Goal: Information Seeking & Learning: Learn about a topic

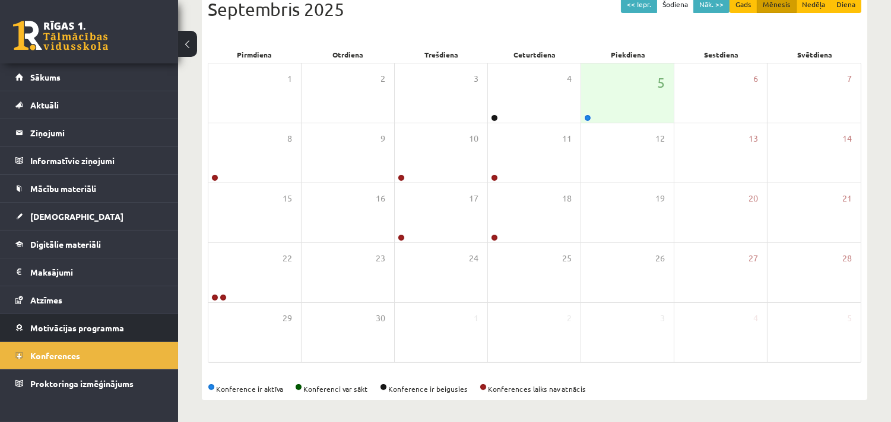
scroll to position [144, 0]
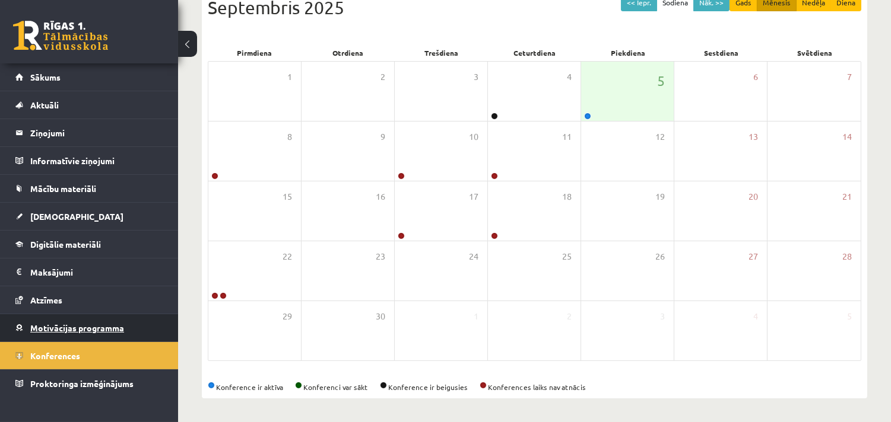
click at [62, 326] on span "Motivācijas programma" at bounding box center [77, 328] width 94 height 11
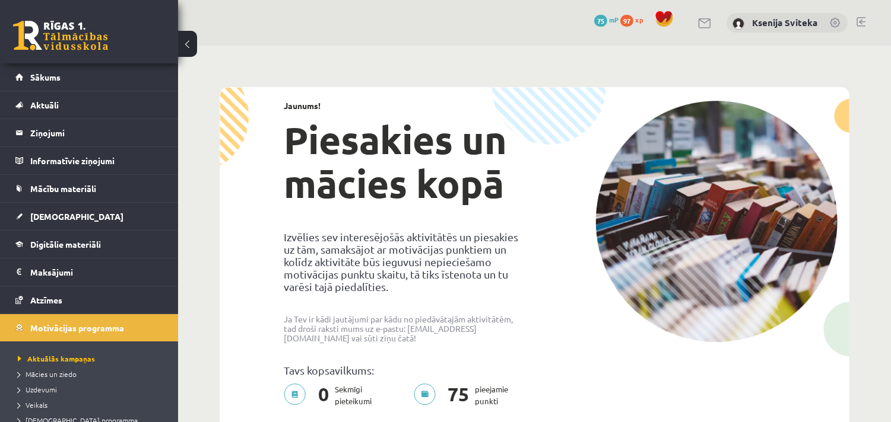
click at [597, 17] on span "75" at bounding box center [600, 21] width 13 height 12
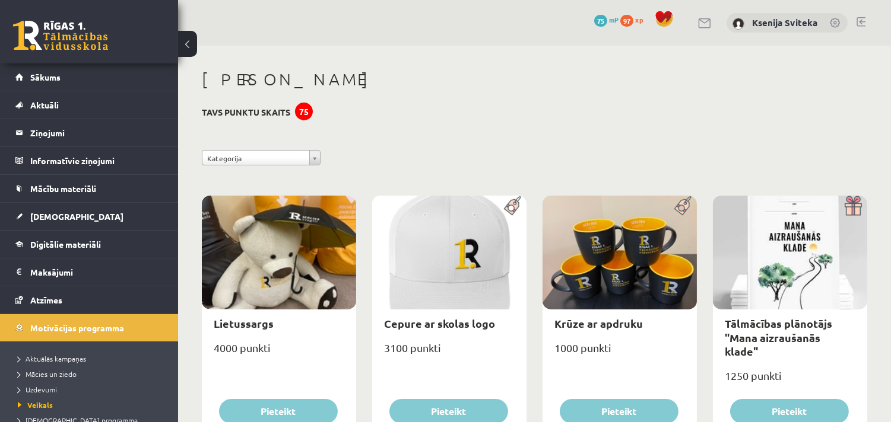
click at [300, 111] on div "75" at bounding box center [304, 112] width 18 height 18
click at [649, 90] on div "[PERSON_NAME]" at bounding box center [534, 81] width 665 height 24
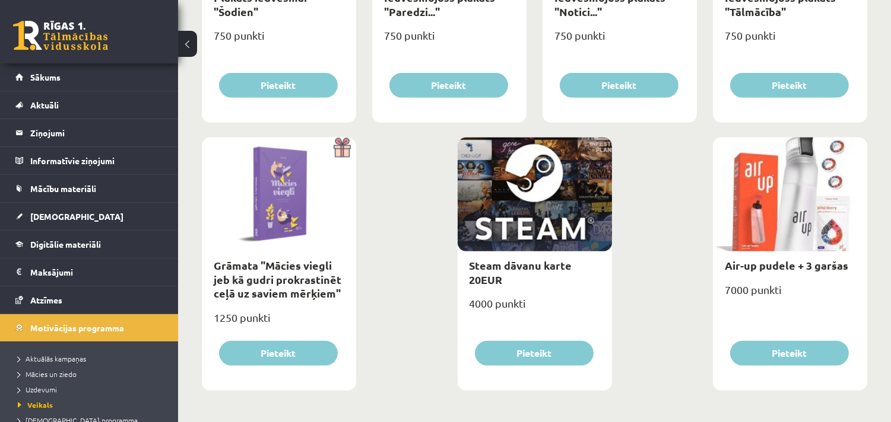
scroll to position [1400, 0]
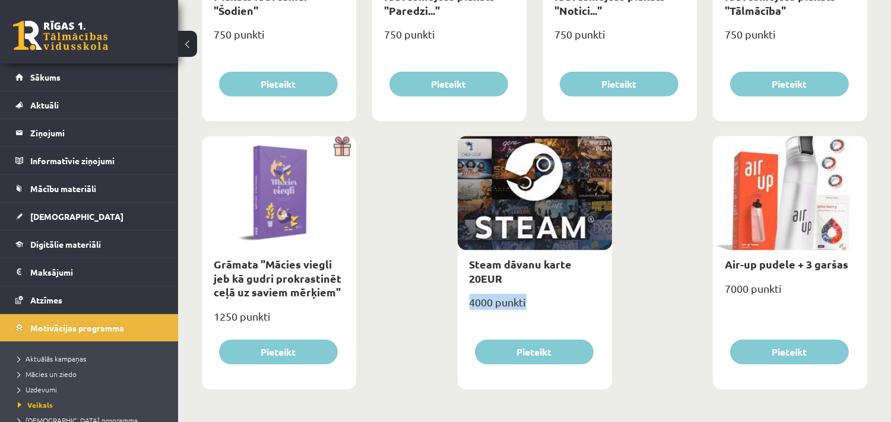
drag, startPoint x: 470, startPoint y: 304, endPoint x: 529, endPoint y: 306, distance: 58.2
click at [529, 306] on div "4000 punkti" at bounding box center [534, 307] width 154 height 30
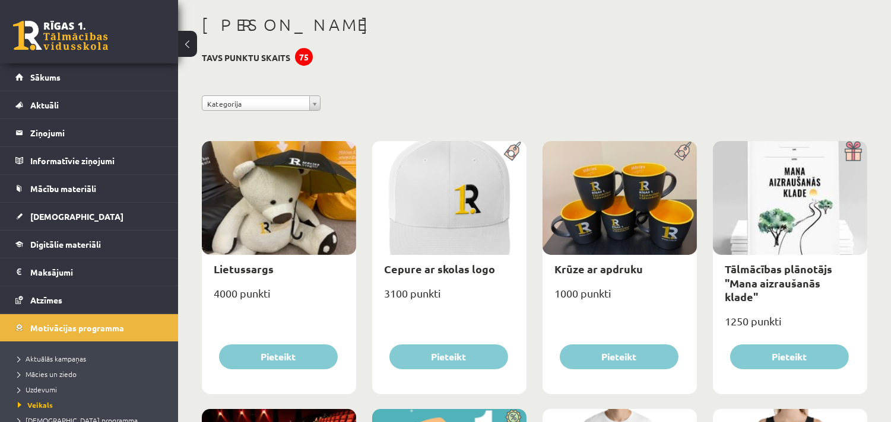
scroll to position [0, 0]
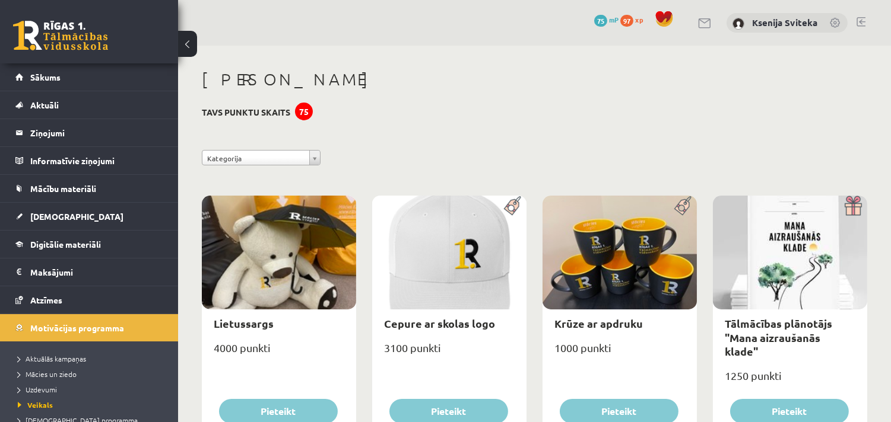
click at [603, 19] on span "75" at bounding box center [600, 21] width 13 height 12
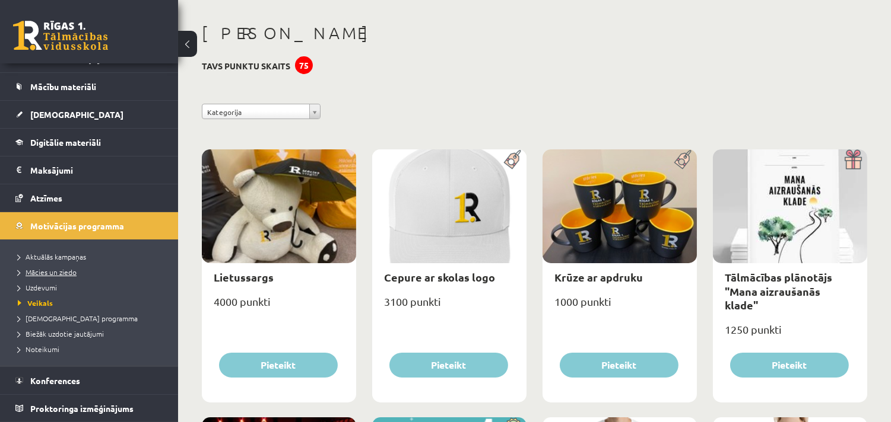
scroll to position [66, 0]
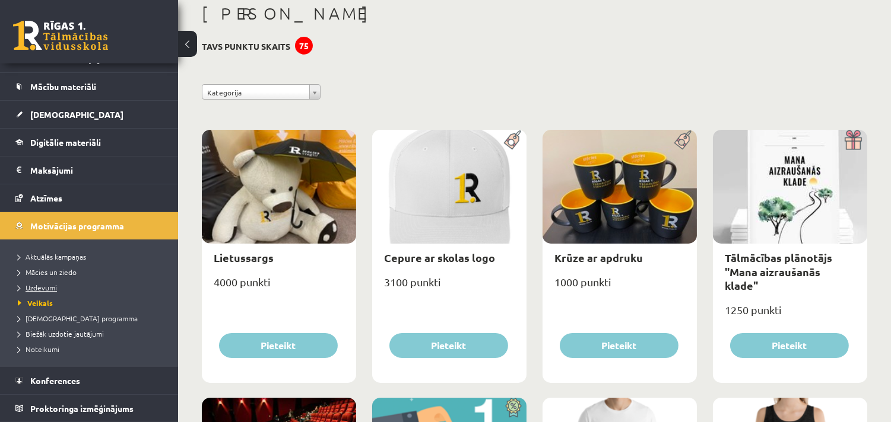
click at [42, 290] on span "Uzdevumi" at bounding box center [37, 287] width 39 height 9
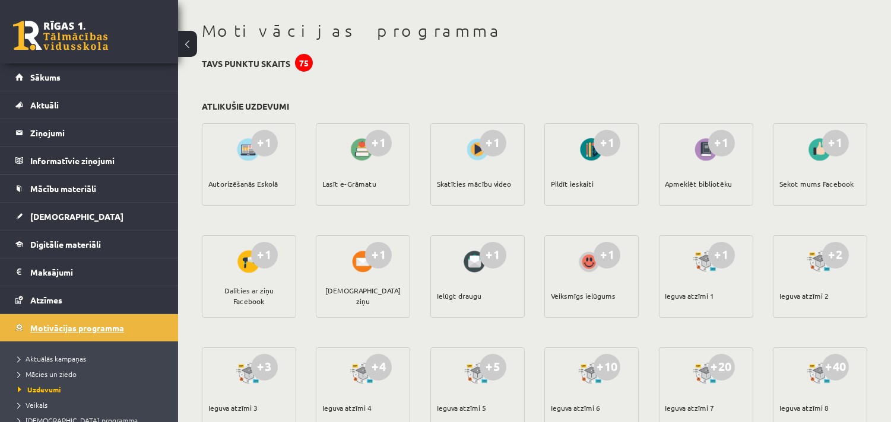
scroll to position [48, 0]
click at [430, 22] on h1 "Motivācijas programma" at bounding box center [534, 31] width 665 height 20
click at [33, 78] on span "Sākums" at bounding box center [45, 77] width 30 height 11
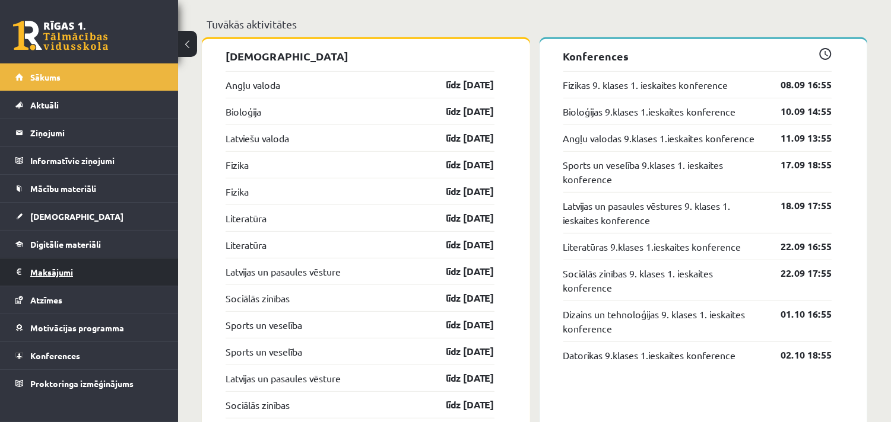
scroll to position [1187, 0]
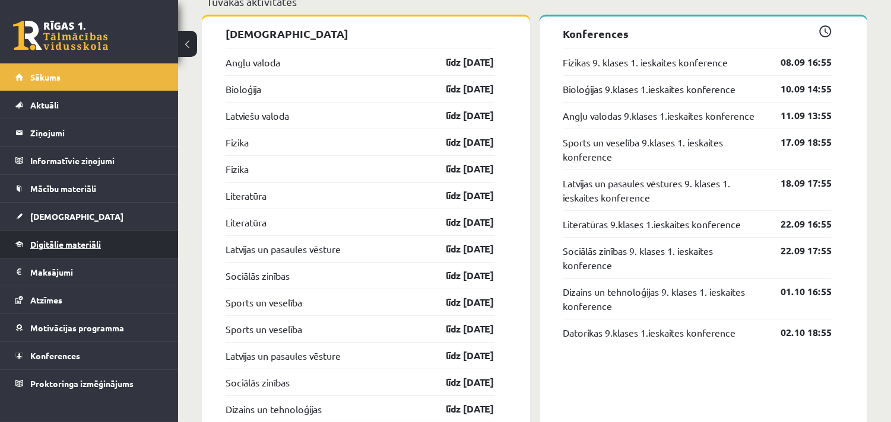
click at [56, 245] on span "Digitālie materiāli" at bounding box center [65, 244] width 71 height 11
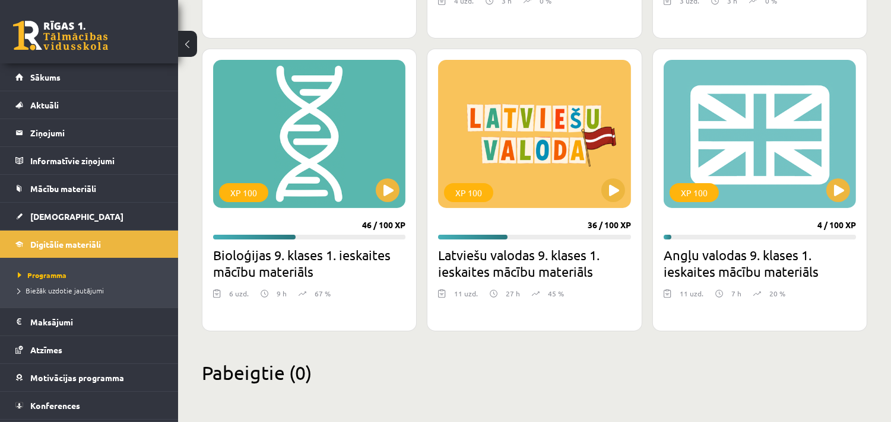
scroll to position [25, 0]
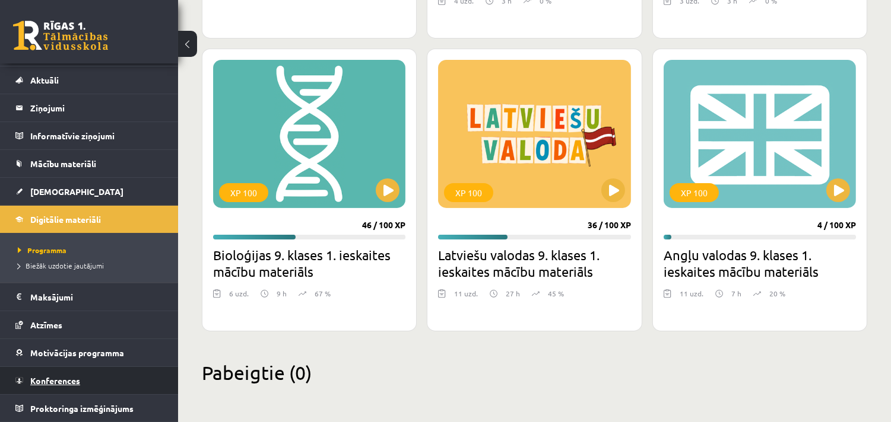
click at [62, 382] on span "Konferences" at bounding box center [55, 381] width 50 height 11
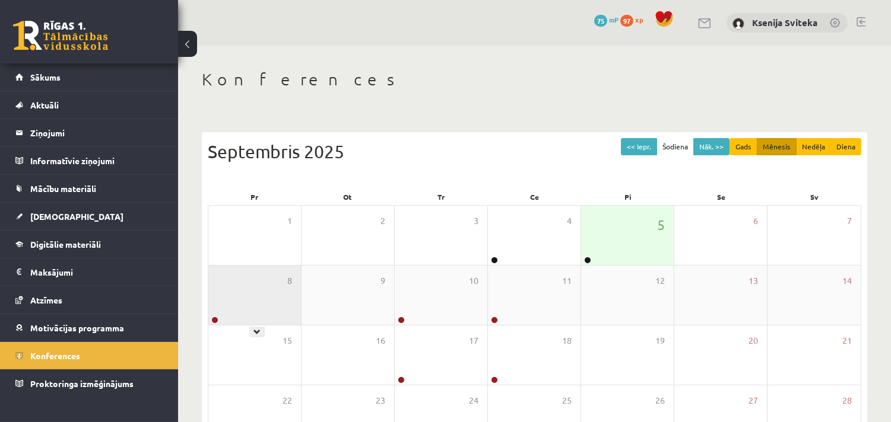
click at [239, 301] on div "8" at bounding box center [254, 295] width 93 height 59
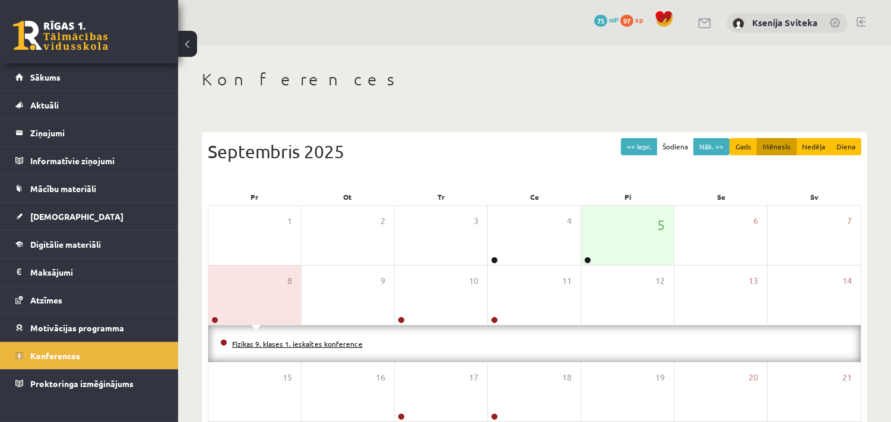
click at [338, 344] on link "Fizikas 9. klases 1. ieskaites konference" at bounding box center [297, 343] width 131 height 9
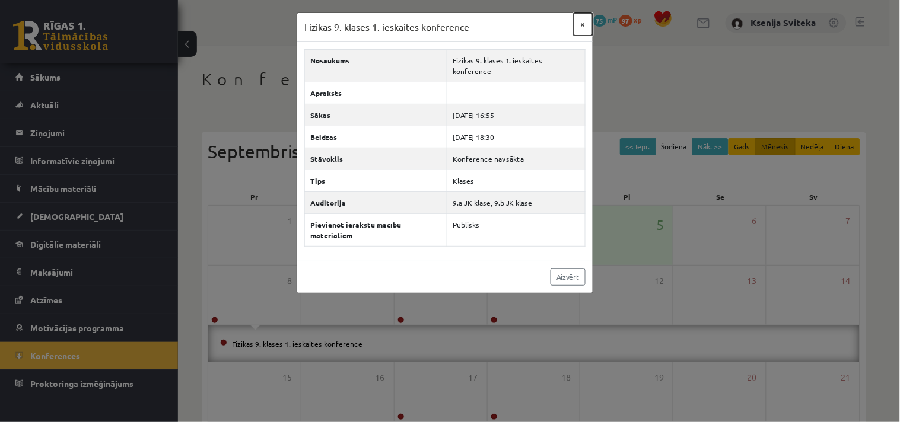
click at [583, 25] on button "×" at bounding box center [583, 24] width 19 height 23
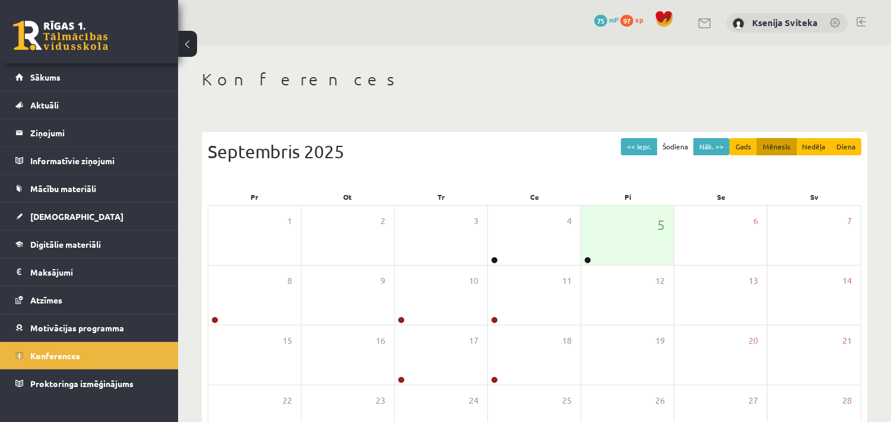
click at [429, 86] on h1 "Konferences" at bounding box center [534, 79] width 665 height 20
click at [597, 23] on span "75" at bounding box center [600, 21] width 13 height 12
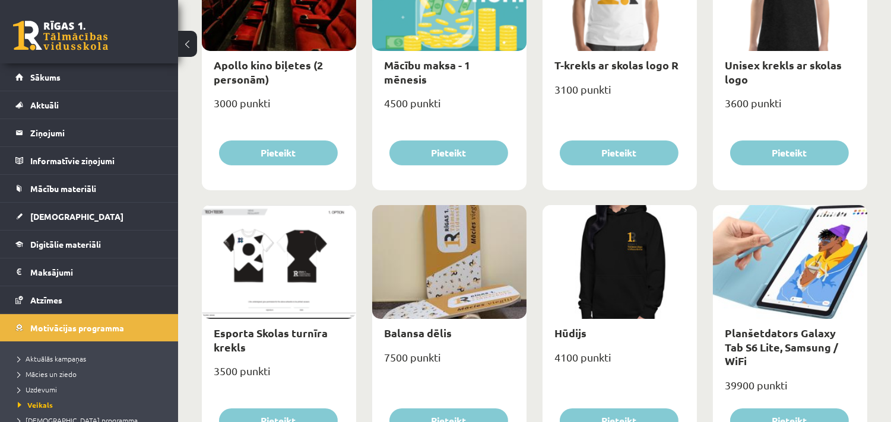
scroll to position [461, 0]
